Goal: Complete application form

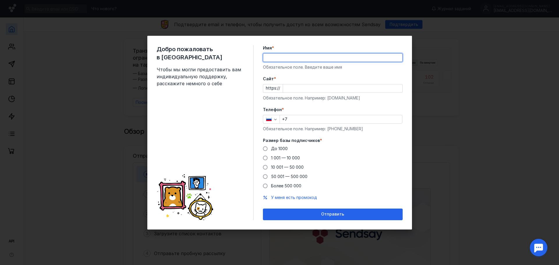
type input "[PERSON_NAME]"
click at [294, 91] on input "Cайт *" at bounding box center [342, 88] width 119 height 8
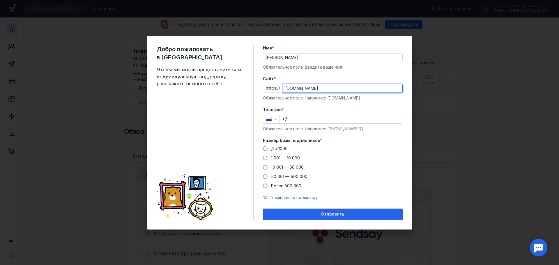
type input "[DOMAIN_NAME]"
click at [308, 125] on div "Телефон * +7 Обязательное поле. Например: [PHONE_NUMBER]" at bounding box center [333, 119] width 140 height 25
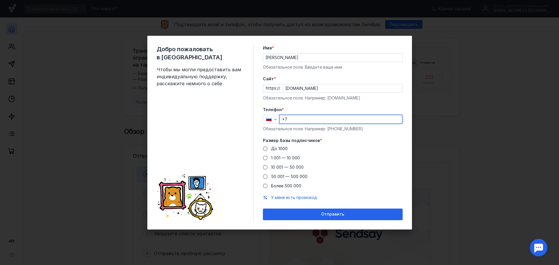
click at [310, 118] on input "+7" at bounding box center [341, 119] width 122 height 8
type input "[PHONE_NUMBER]"
click at [272, 148] on span "До 1000" at bounding box center [279, 148] width 17 height 5
click at [0, 0] on input "До 1000" at bounding box center [0, 0] width 0 height 0
click at [332, 221] on div "Добро пожаловать в Sendsay Чтобы мы могли предоставить вам индивидуальную подде…" at bounding box center [279, 133] width 265 height 194
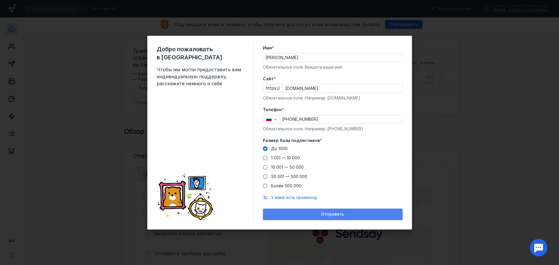
click at [333, 216] on span "Отправить" at bounding box center [332, 214] width 23 height 5
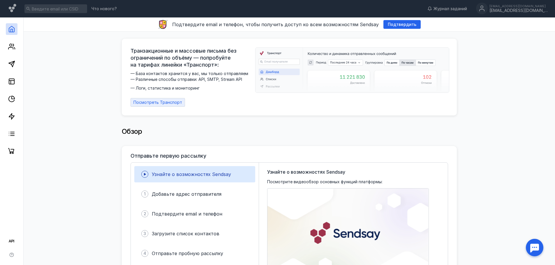
click at [172, 100] on span "Посмотреть Транспорт" at bounding box center [157, 102] width 49 height 5
